Goal: Check status: Check status

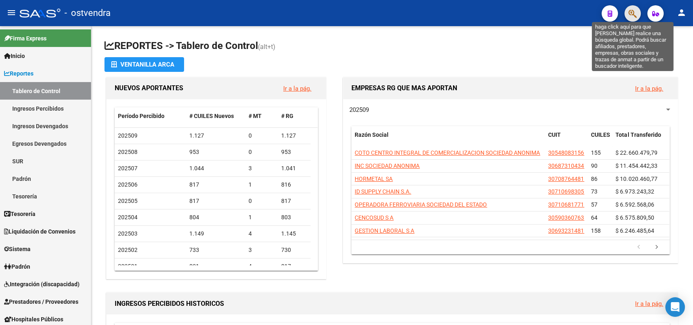
click at [631, 10] on icon "button" at bounding box center [632, 13] width 8 height 9
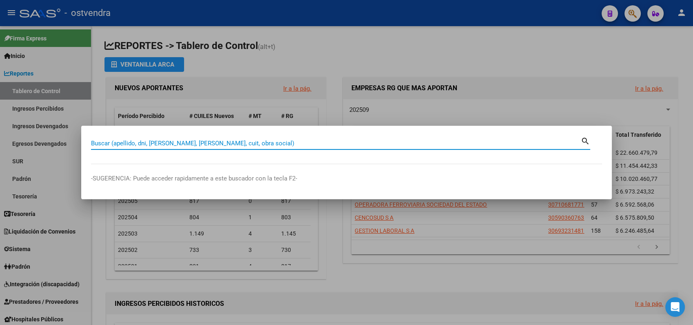
paste input "93450260"
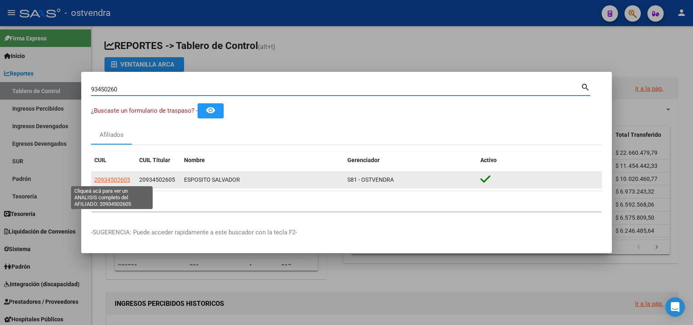
click at [113, 179] on span "20934502605" at bounding box center [112, 179] width 36 height 7
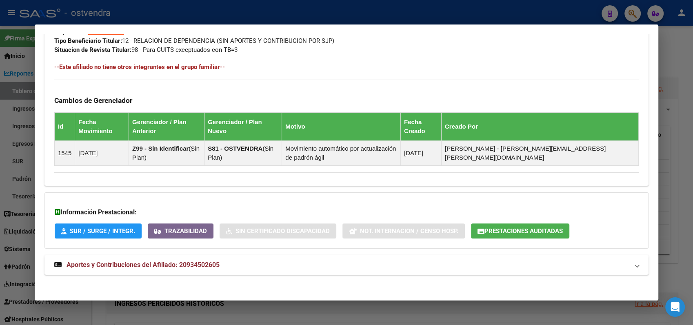
scroll to position [431, 0]
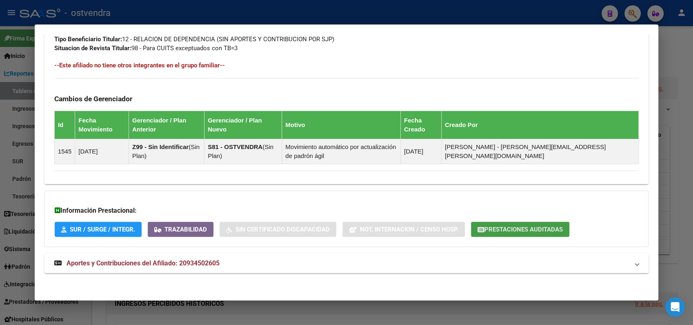
click at [502, 229] on span "Prestaciones Auditadas" at bounding box center [523, 229] width 78 height 7
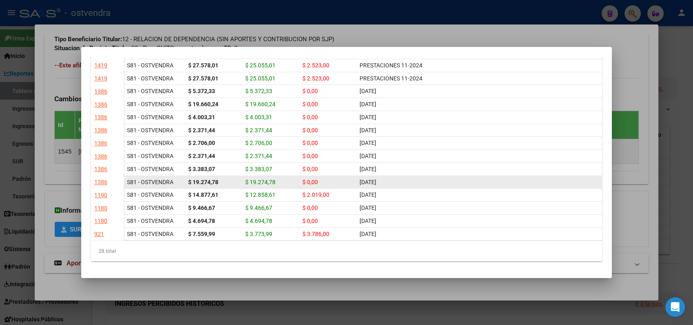
scroll to position [438, 0]
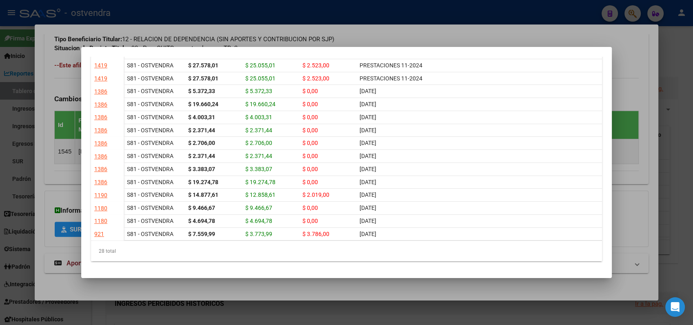
click at [641, 43] on div at bounding box center [346, 162] width 693 height 325
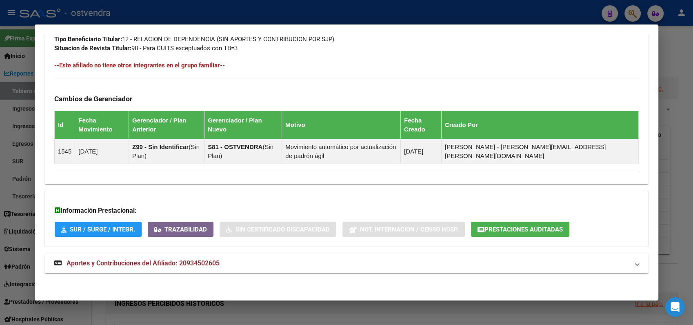
click at [630, 19] on div at bounding box center [346, 162] width 693 height 325
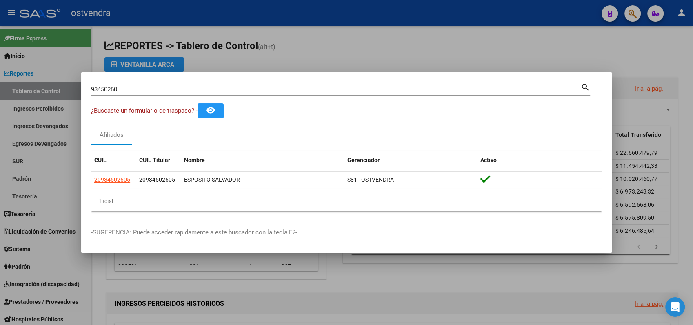
drag, startPoint x: 123, startPoint y: 84, endPoint x: -2, endPoint y: 83, distance: 124.8
click at [0, 83] on html "menu - ostvendra person Firma Express Inicio Calendario SSS Instructivos Contac…" at bounding box center [346, 162] width 693 height 325
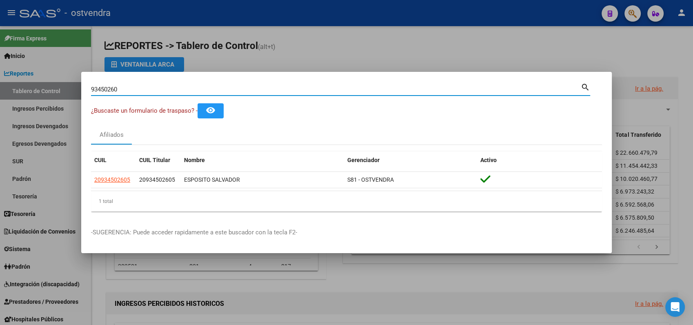
drag, startPoint x: 127, startPoint y: 86, endPoint x: 0, endPoint y: 87, distance: 127.2
click at [0, 87] on html "menu - ostvendra person Firma Express Inicio Calendario SSS Instructivos Contac…" at bounding box center [346, 162] width 693 height 325
paste input "12486566"
type input "12486566"
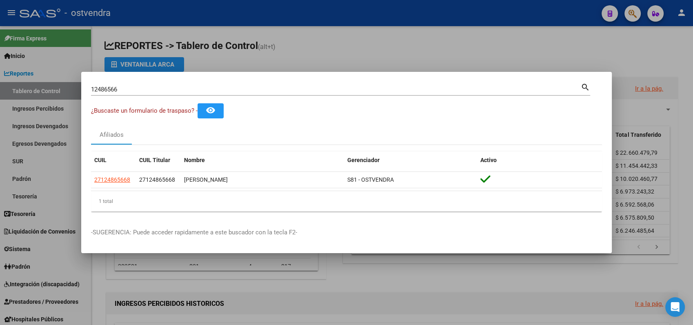
click at [500, 44] on div at bounding box center [346, 162] width 693 height 325
